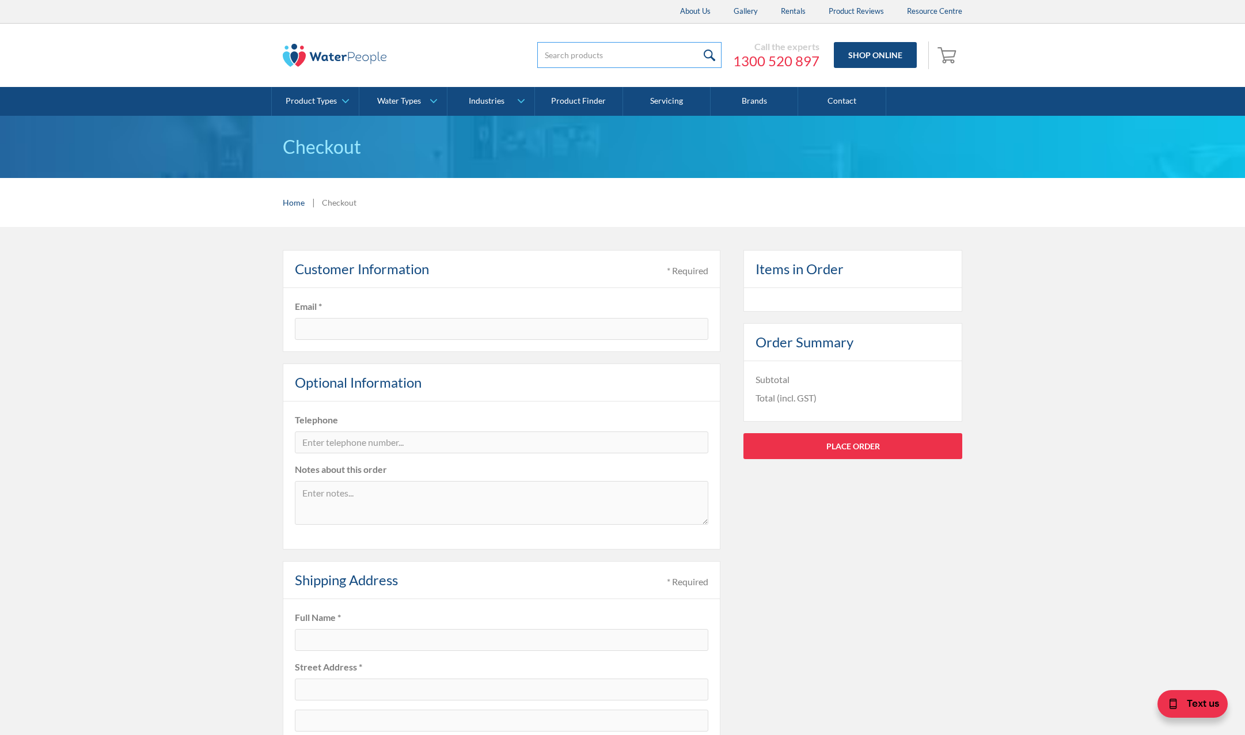
click at [603, 59] on input "search" at bounding box center [629, 55] width 184 height 26
drag, startPoint x: 580, startPoint y: 100, endPoint x: 593, endPoint y: 105, distance: 13.7
click at [581, 100] on link "Product Finder" at bounding box center [579, 101] width 88 height 29
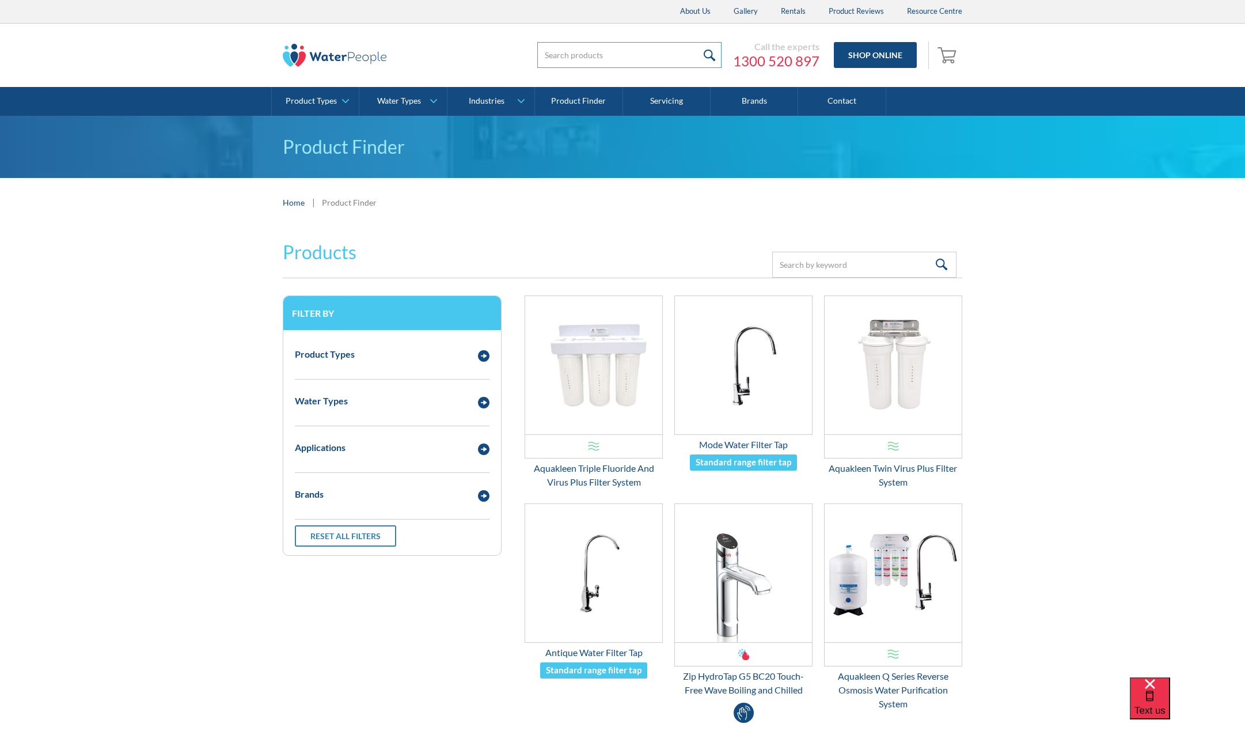
click at [590, 47] on input "search" at bounding box center [629, 55] width 184 height 26
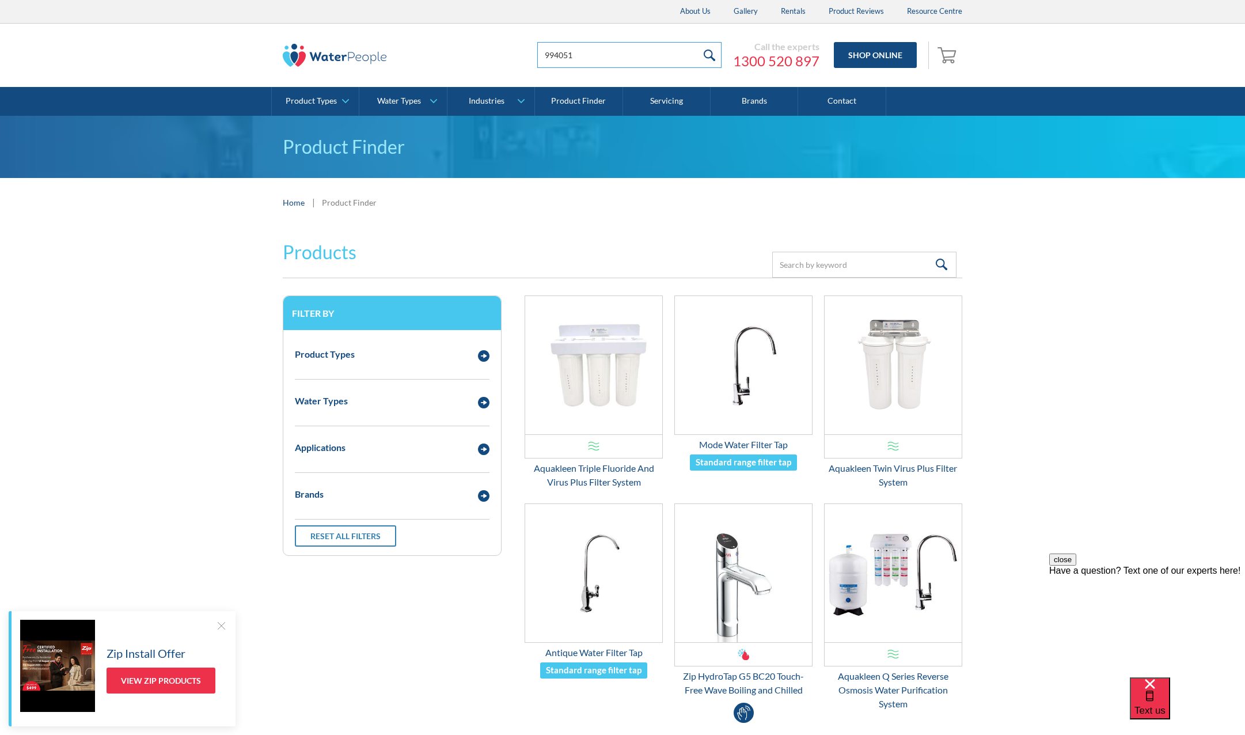
type input "994051"
click at [697, 42] on input "submit" at bounding box center [709, 55] width 25 height 26
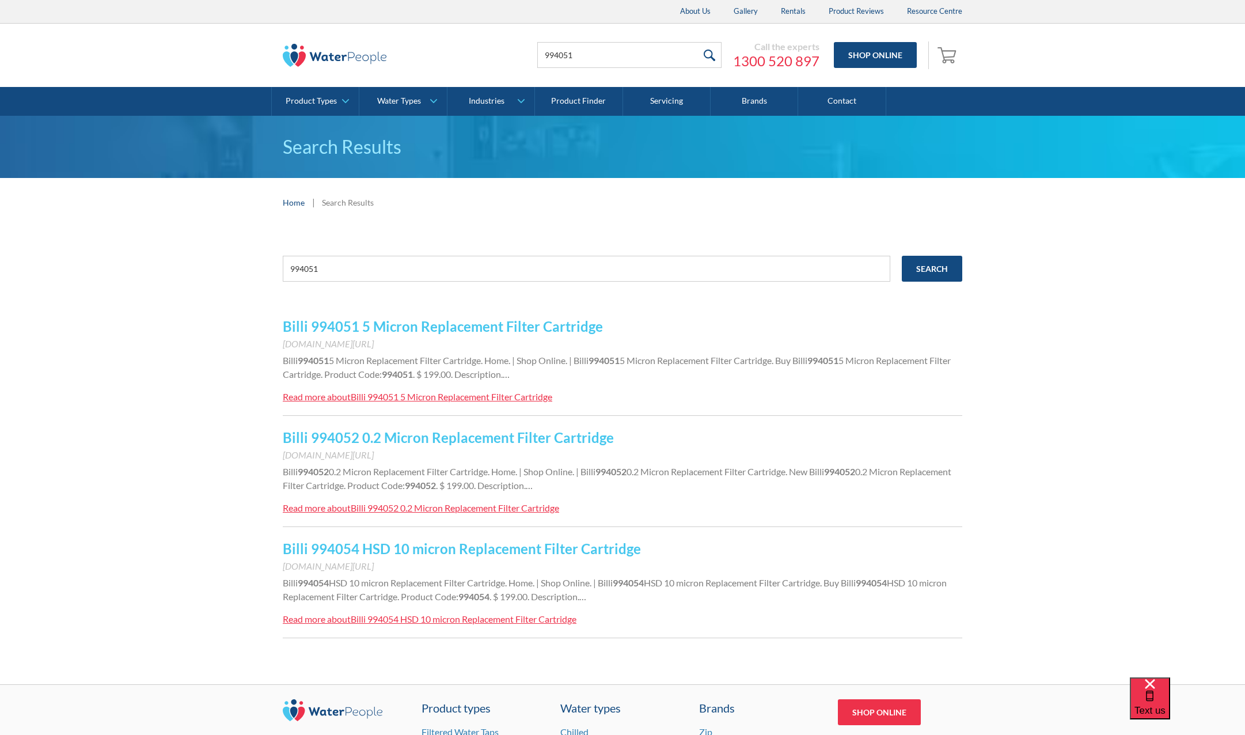
click at [354, 330] on link "Billi 994051 5 Micron Replacement Filter Cartridge" at bounding box center [443, 326] width 320 height 17
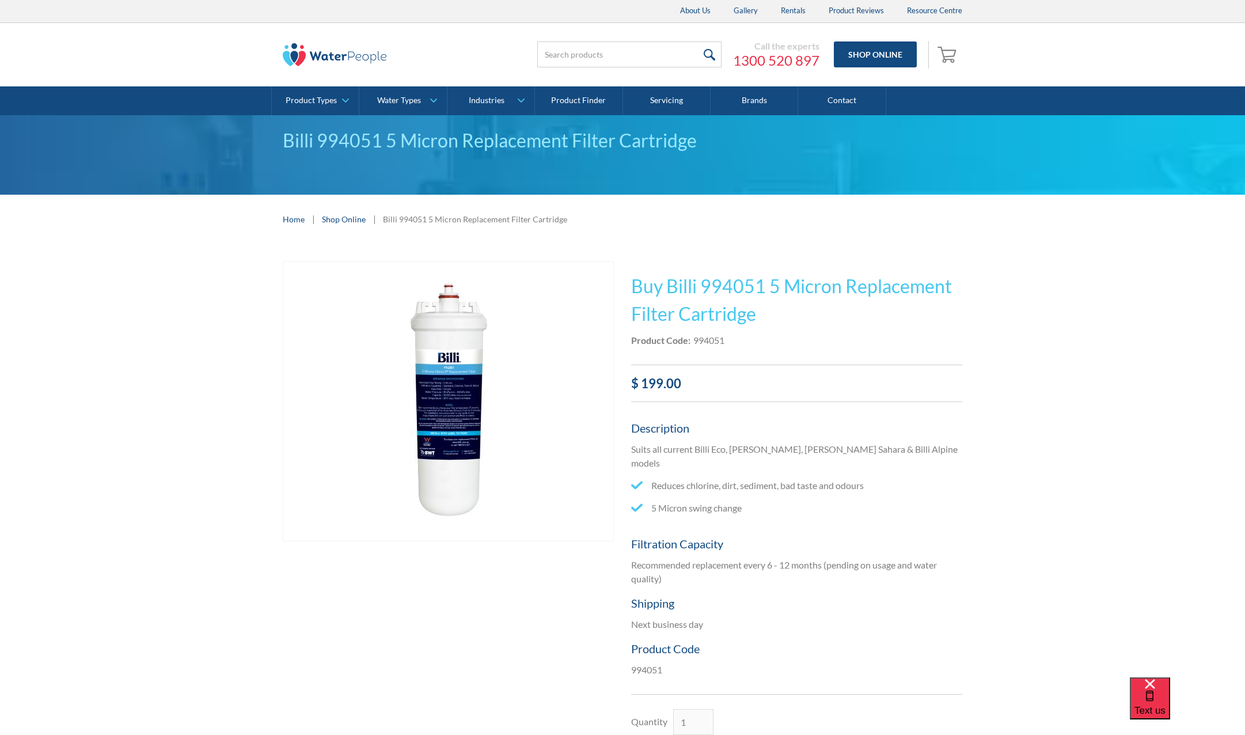
scroll to position [258, 0]
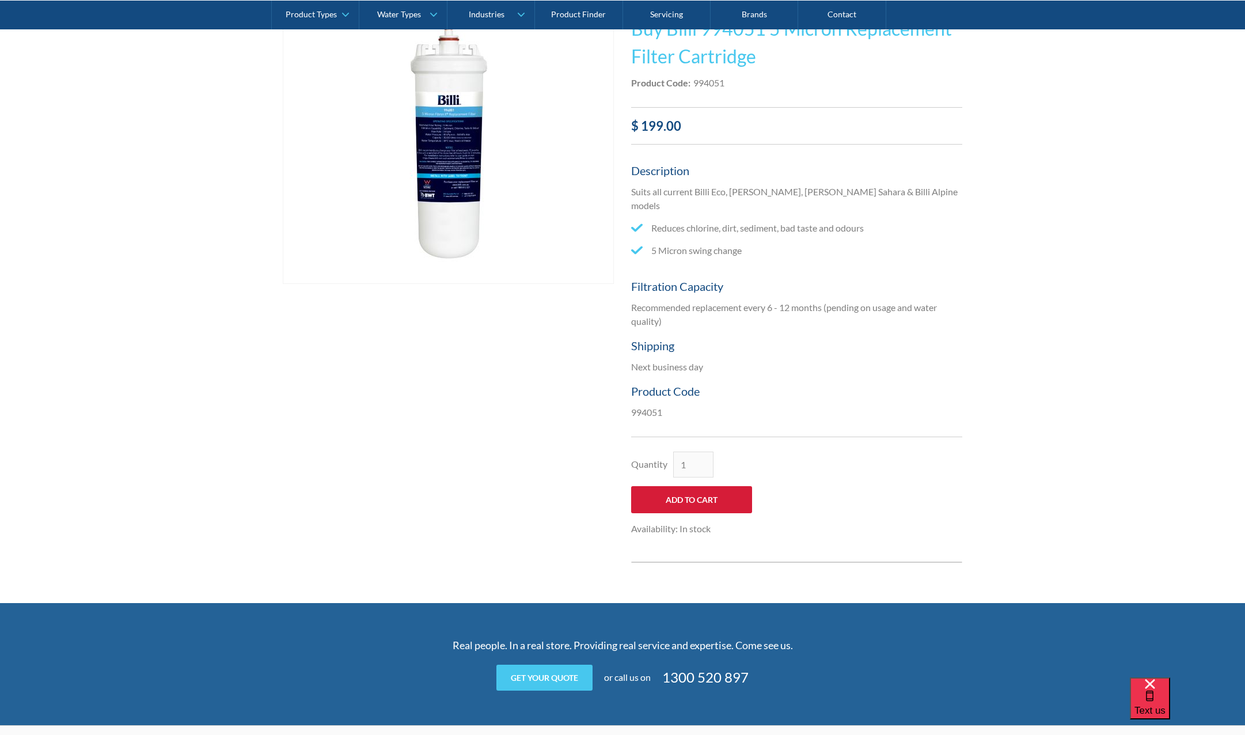
click at [685, 486] on input "Add to Cart" at bounding box center [691, 499] width 121 height 27
type input "Add to Cart"
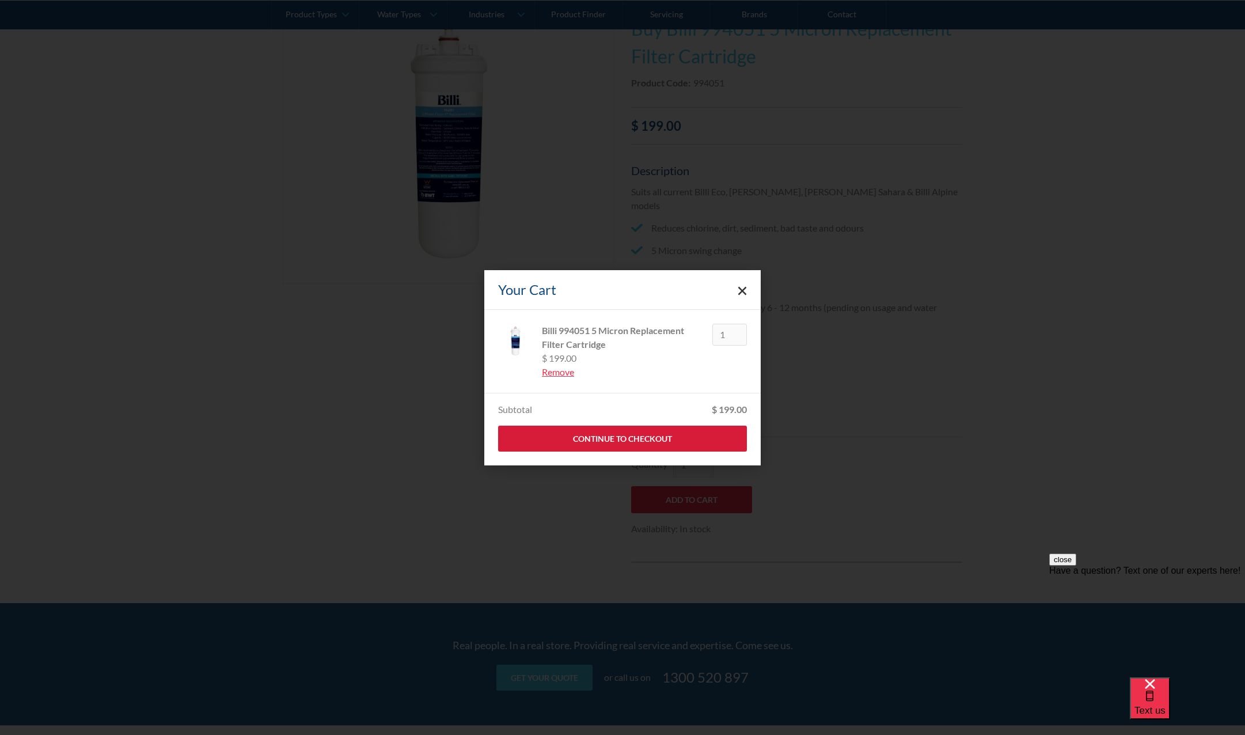
click at [639, 438] on link "Continue to Checkout" at bounding box center [622, 439] width 249 height 26
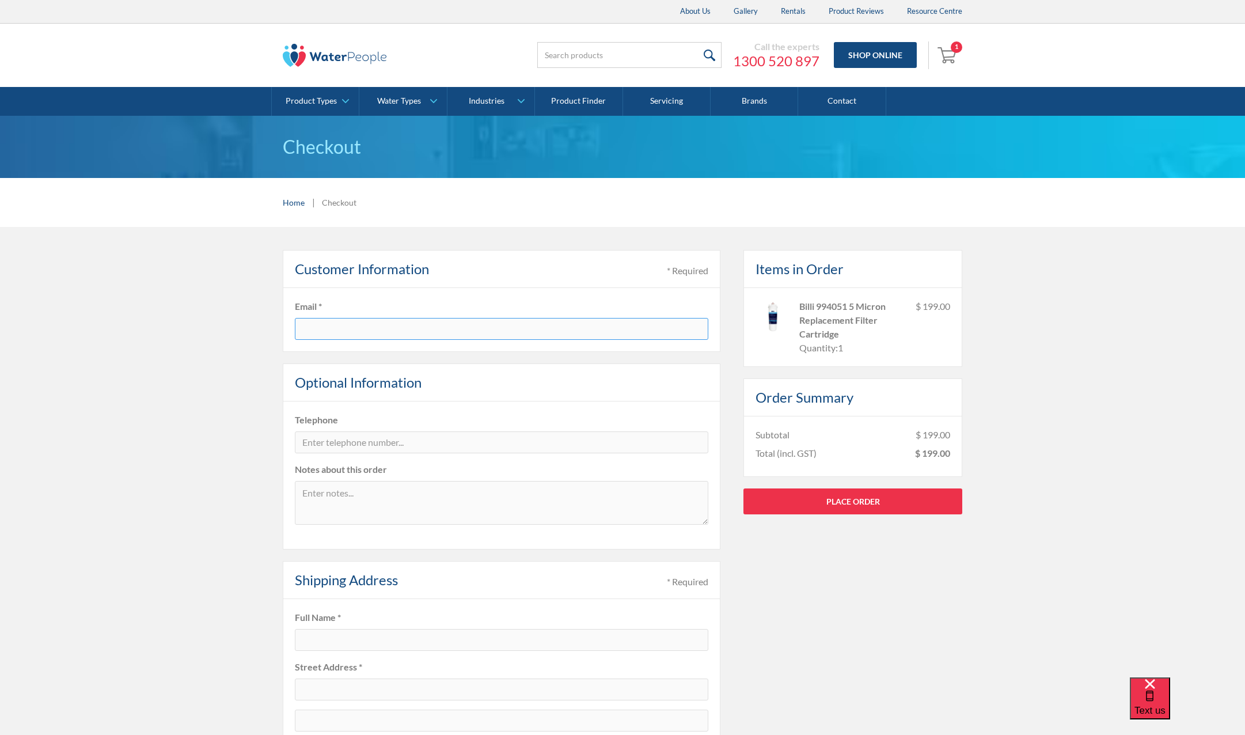
click at [348, 326] on input "text" at bounding box center [502, 329] width 414 height 22
type input "[EMAIL_ADDRESS][DOMAIN_NAME]"
click at [356, 442] on input "tel" at bounding box center [502, 442] width 414 height 22
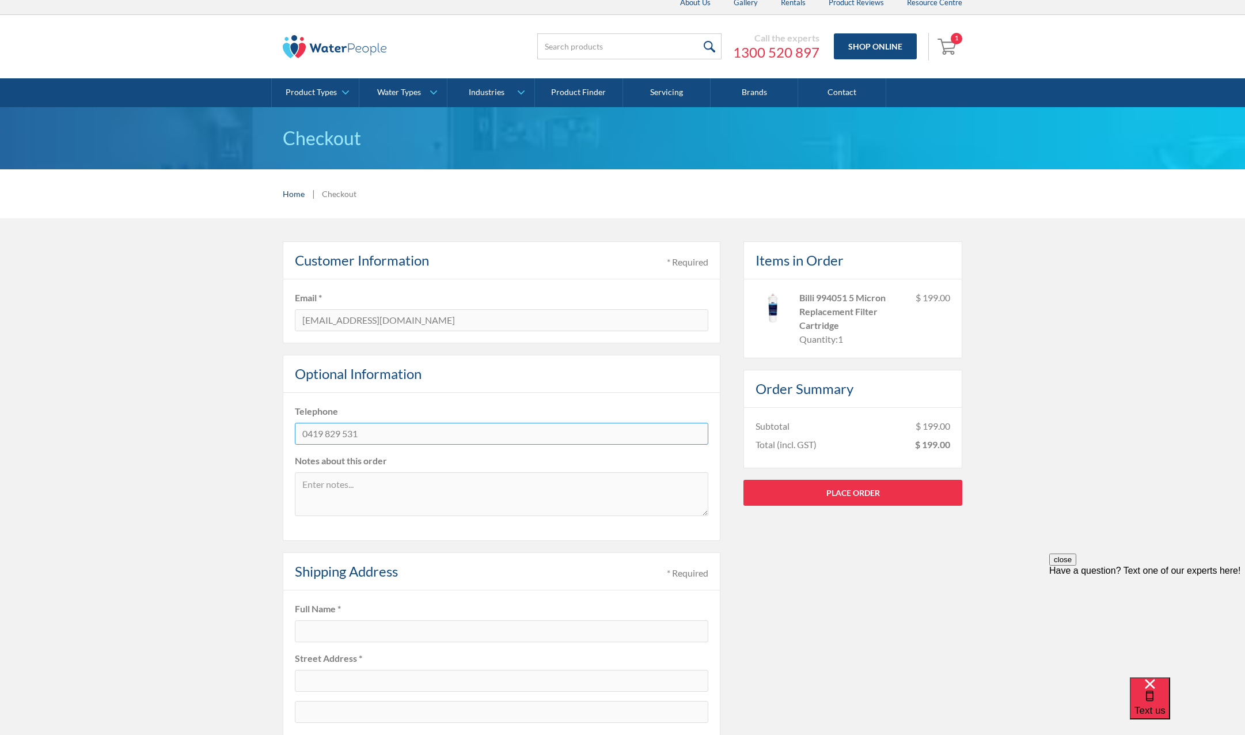
scroll to position [237, 0]
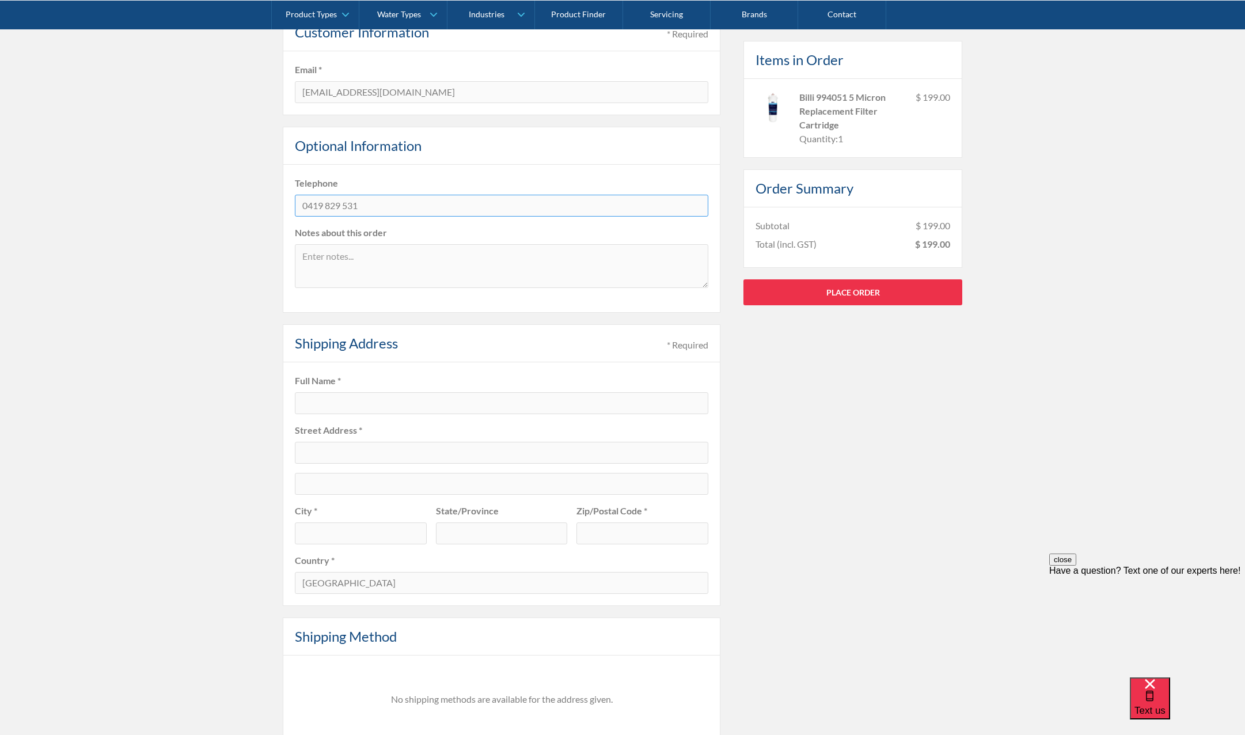
type input "0419 829 531"
click at [346, 397] on input "text" at bounding box center [502, 403] width 414 height 22
type input "[PERSON_NAME]"
click at [349, 449] on input "text" at bounding box center [502, 453] width 414 height 22
type input "[STREET_ADDRESS][PERSON_NAME]"
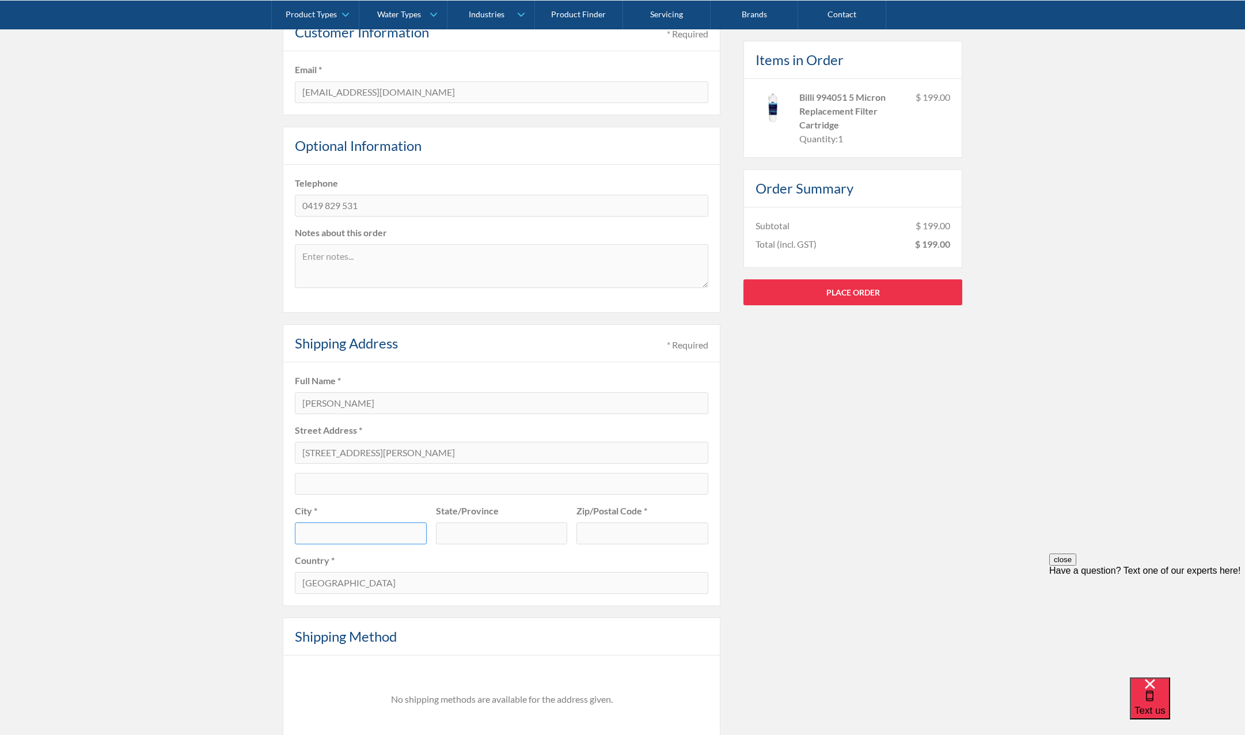
click at [331, 532] on input "text" at bounding box center [361, 534] width 132 height 22
type input "Unley"
click at [494, 533] on input "text" at bounding box center [502, 534] width 132 height 22
click at [604, 536] on input "text" at bounding box center [643, 534] width 132 height 22
click at [473, 533] on input "sa" at bounding box center [502, 534] width 132 height 22
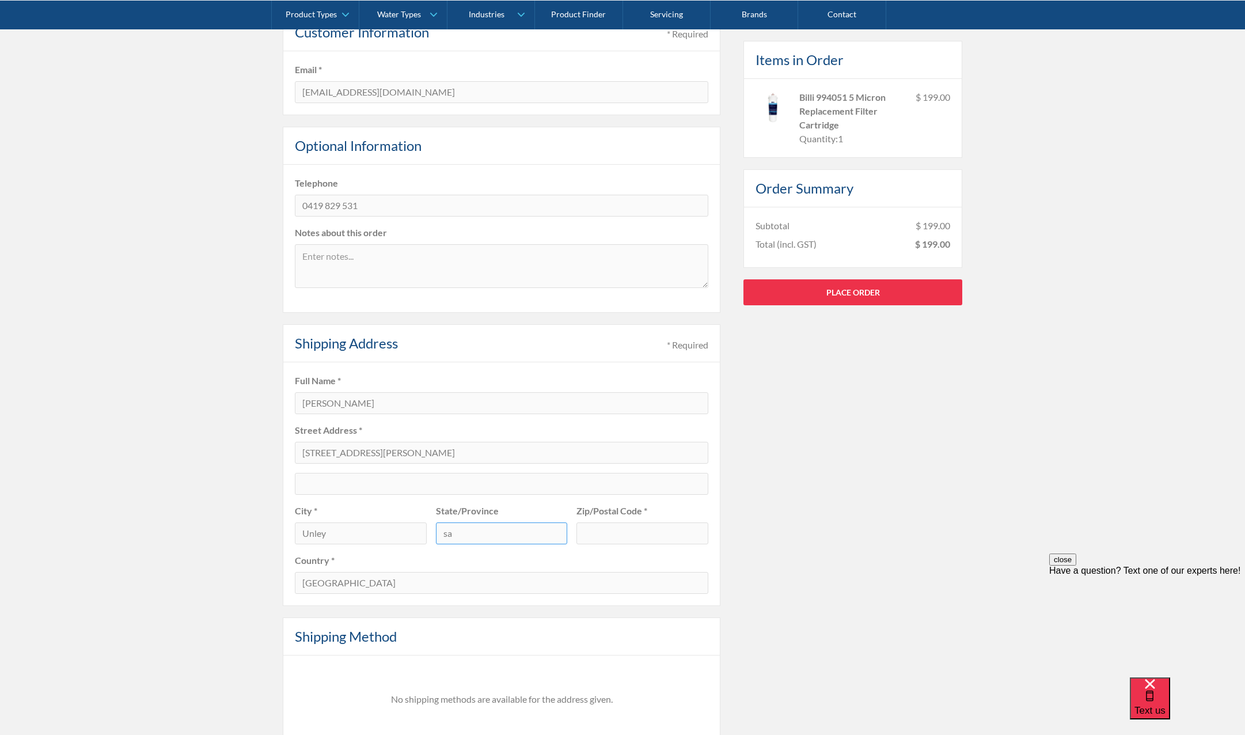
click at [473, 533] on input "sa" at bounding box center [502, 534] width 132 height 22
drag, startPoint x: 525, startPoint y: 536, endPoint x: 427, endPoint y: 536, distance: 97.9
click at [427, 536] on div "City * [GEOGRAPHIC_DATA]/Province [GEOGRAPHIC_DATA] Zip/Postal Code *" at bounding box center [501, 529] width 423 height 50
type input "[GEOGRAPHIC_DATA]"
drag, startPoint x: 502, startPoint y: 559, endPoint x: 517, endPoint y: 556, distance: 14.8
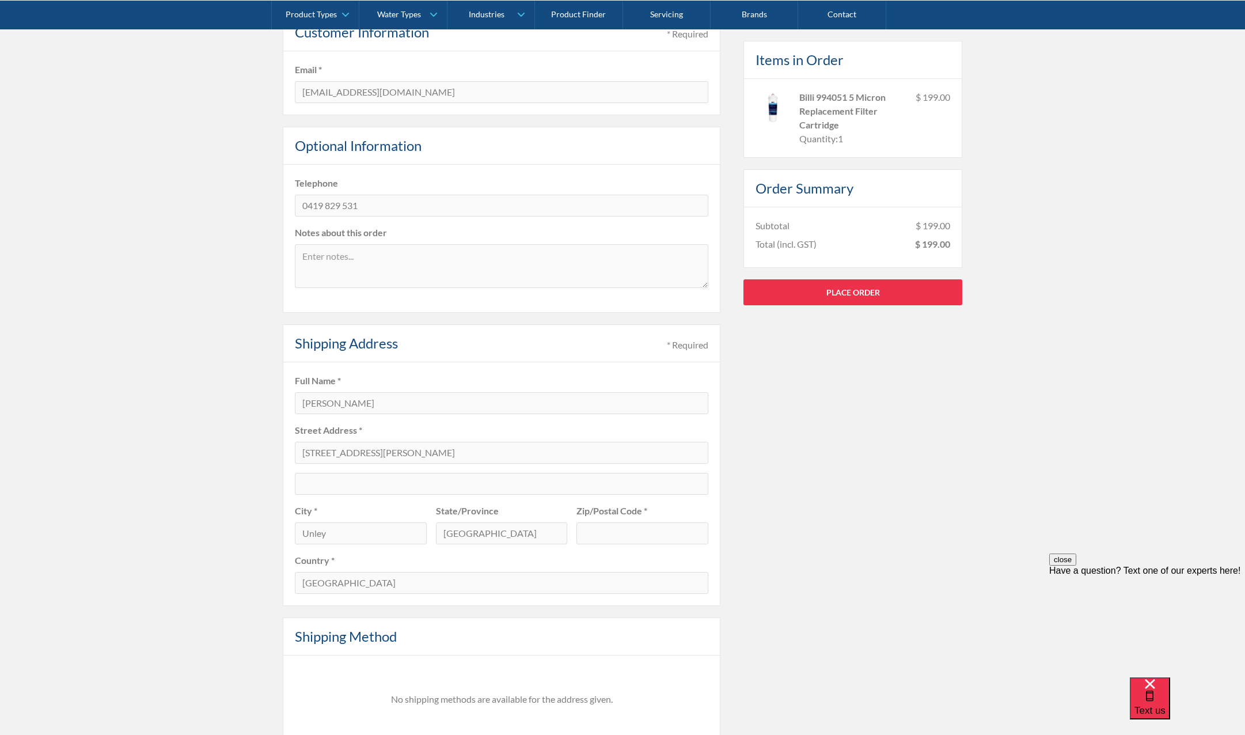
click at [502, 559] on label "Country *" at bounding box center [502, 561] width 414 height 14
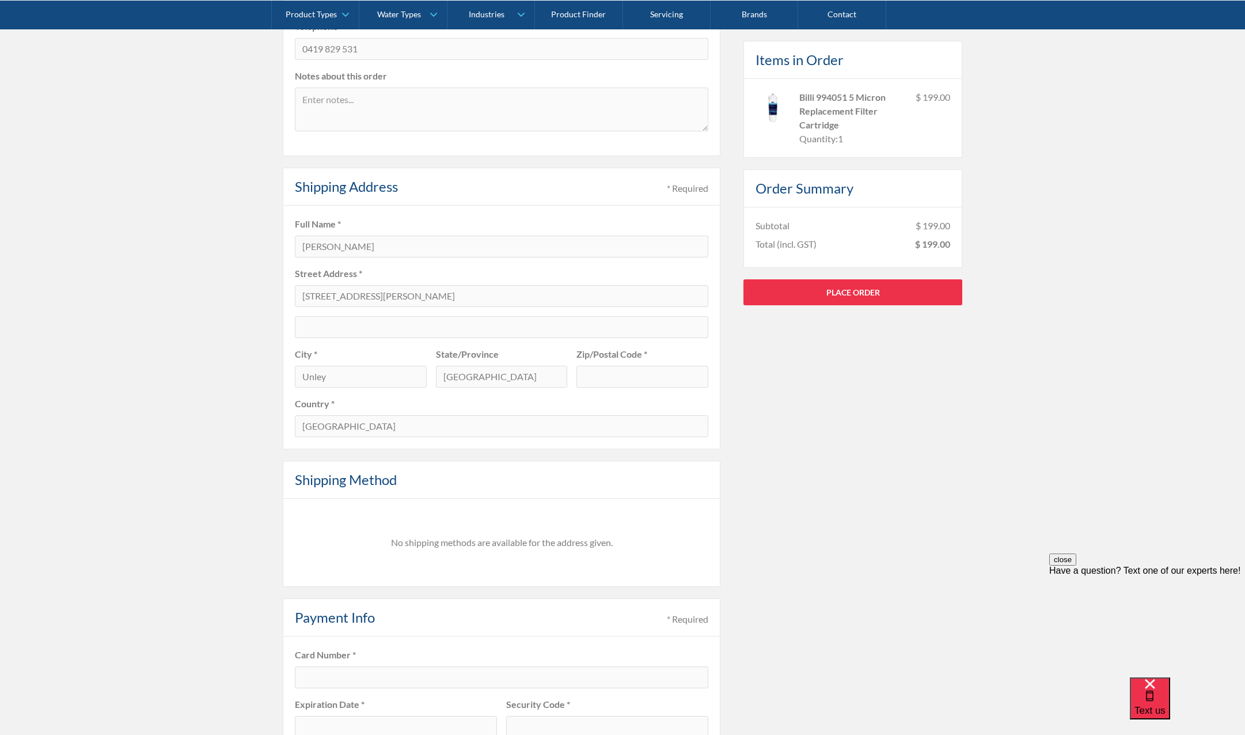
scroll to position [391, 0]
